Goal: Transaction & Acquisition: Purchase product/service

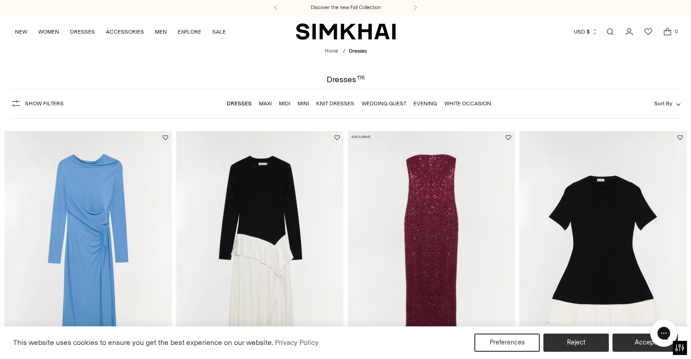
click at [243, 103] on link "Dresses" at bounding box center [239, 103] width 25 height 6
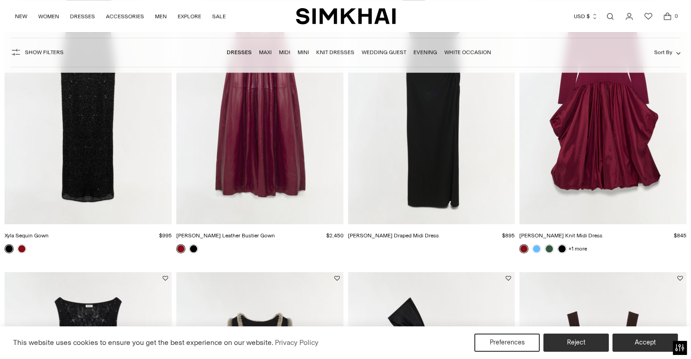
scroll to position [772, 0]
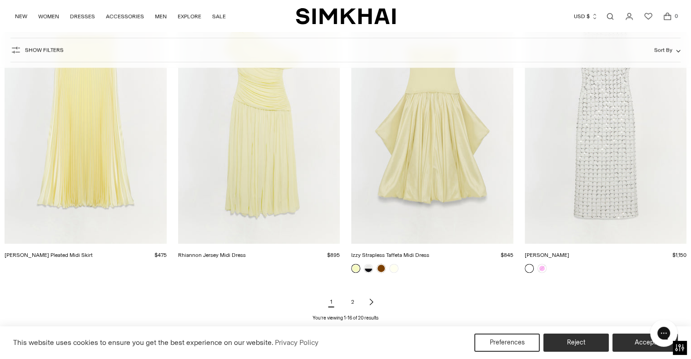
scroll to position [1188, 0]
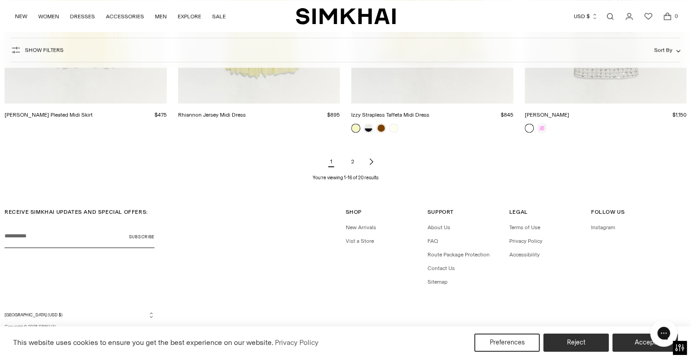
click at [351, 159] on link "2" at bounding box center [353, 162] width 18 height 18
